Goal: Transaction & Acquisition: Download file/media

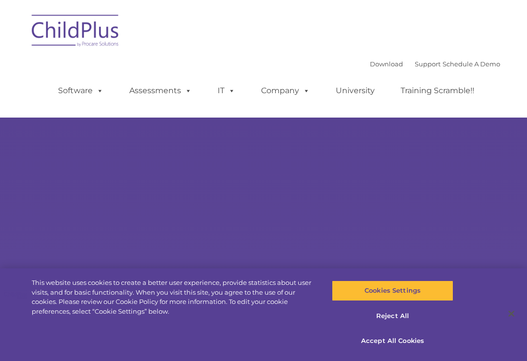
select select "MEDIUM"
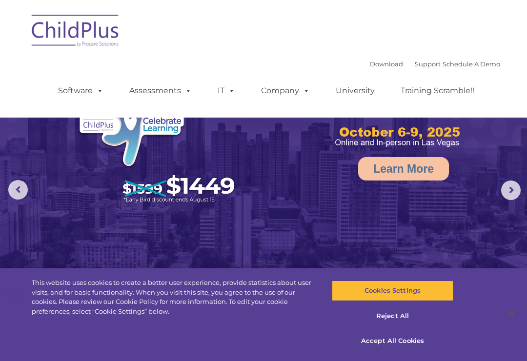
click at [370, 62] on link "Download" at bounding box center [386, 64] width 33 height 8
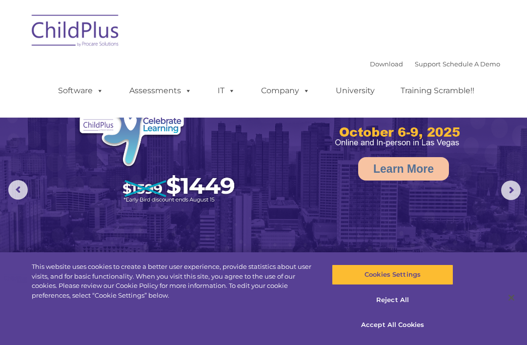
click at [375, 64] on link "Download" at bounding box center [386, 64] width 33 height 8
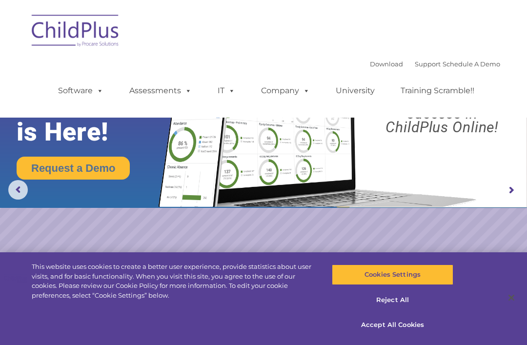
click at [69, 85] on link "Software" at bounding box center [80, 91] width 65 height 20
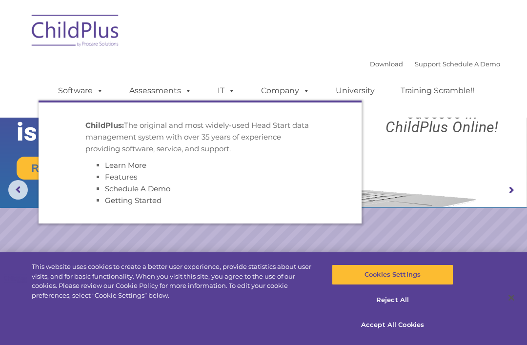
click at [31, 54] on img at bounding box center [76, 32] width 98 height 49
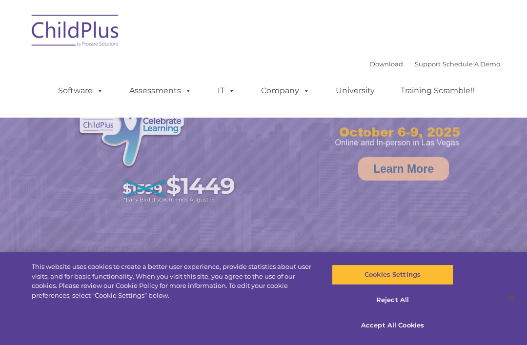
select select "MEDIUM"
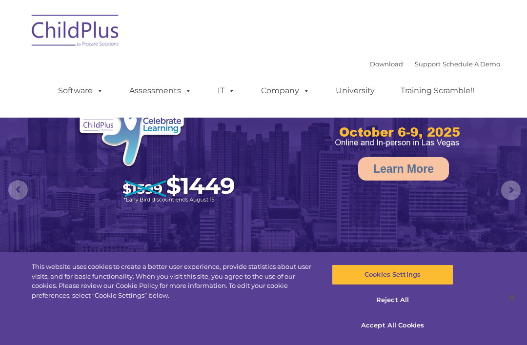
click at [508, 180] on img at bounding box center [263, 165] width 527 height 331
click at [520, 188] on rs-arrow at bounding box center [511, 190] width 20 height 20
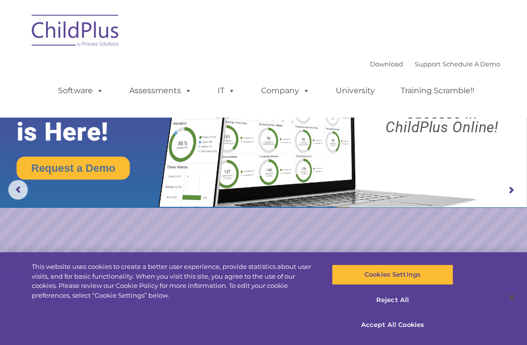
click at [513, 183] on rs-arrow at bounding box center [511, 190] width 20 height 20
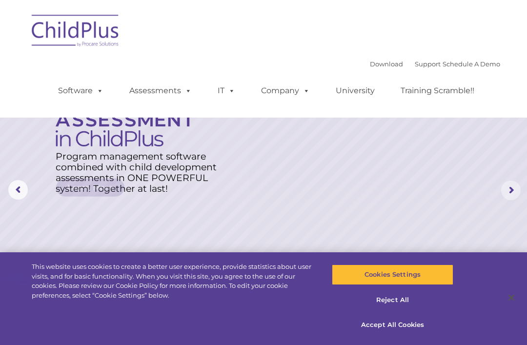
click at [509, 189] on rs-arrow at bounding box center [511, 190] width 20 height 20
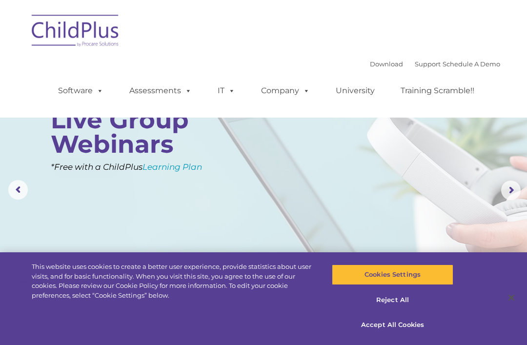
click at [499, 190] on rs-layer at bounding box center [263, 190] width 527 height 380
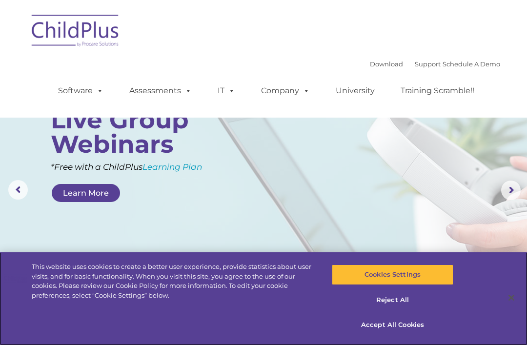
click at [409, 321] on button "Accept All Cookies" at bounding box center [392, 325] width 121 height 20
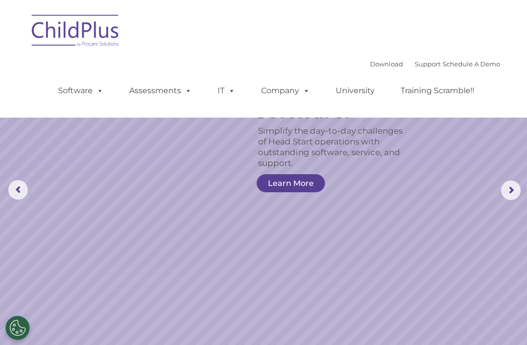
click at [370, 67] on link "Download" at bounding box center [386, 64] width 33 height 8
